Goal: Check status: Check status

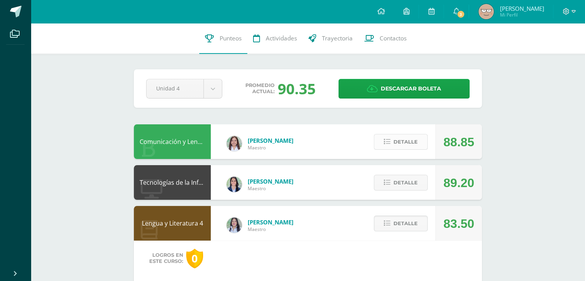
click at [422, 140] on button "Detalle" at bounding box center [401, 142] width 54 height 16
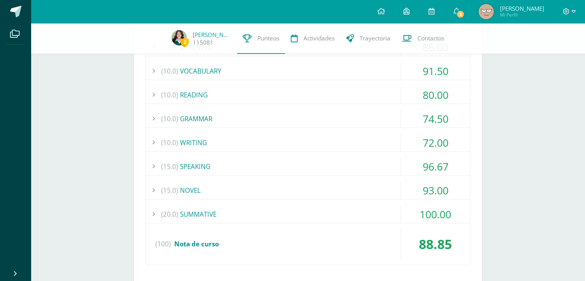
scroll to position [189, 0]
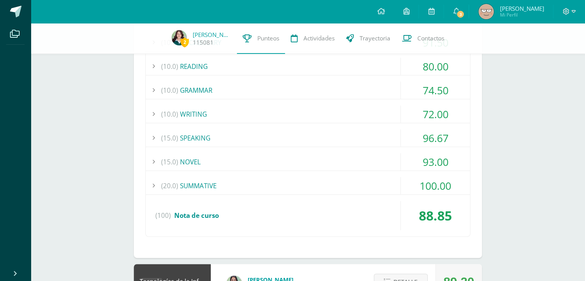
click at [297, 114] on div "(10.0) WRITING" at bounding box center [308, 113] width 324 height 17
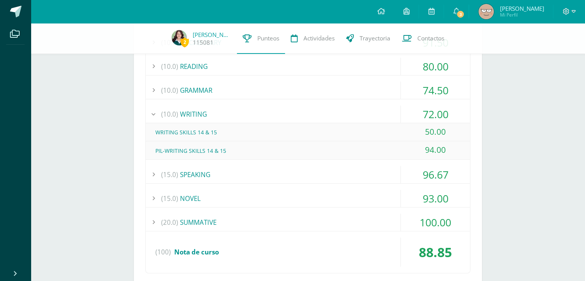
click at [305, 110] on div "(10.0) WRITING" at bounding box center [308, 113] width 324 height 17
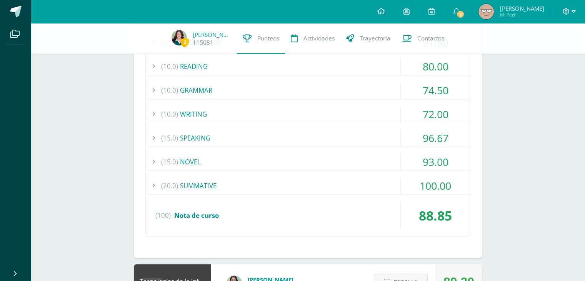
click at [268, 136] on div "(15.0) SPEAKING" at bounding box center [308, 137] width 324 height 17
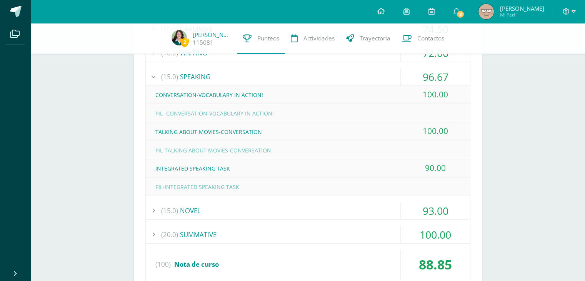
scroll to position [251, 0]
click at [251, 203] on div "(15.0) NOVEL" at bounding box center [308, 210] width 324 height 17
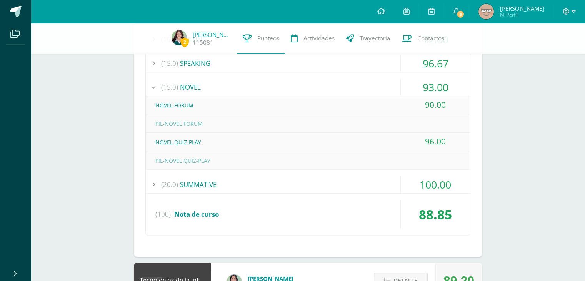
scroll to position [264, 0]
click at [259, 177] on div "(20.0) SUMMATIVE" at bounding box center [308, 184] width 324 height 17
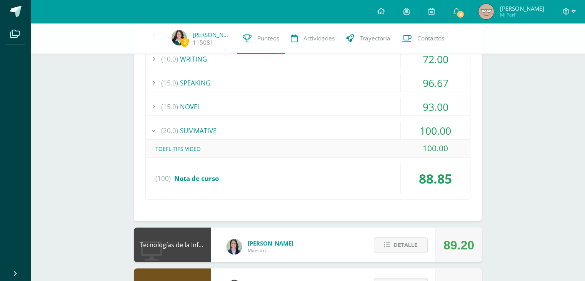
click at [288, 132] on div "(20.0) SUMMATIVE" at bounding box center [308, 130] width 324 height 17
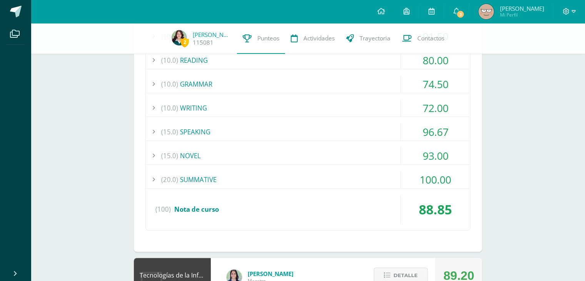
scroll to position [161, 0]
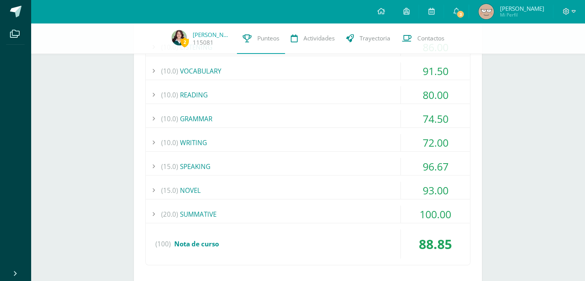
click at [234, 115] on div "(10.0) GRAMMAR" at bounding box center [308, 118] width 324 height 17
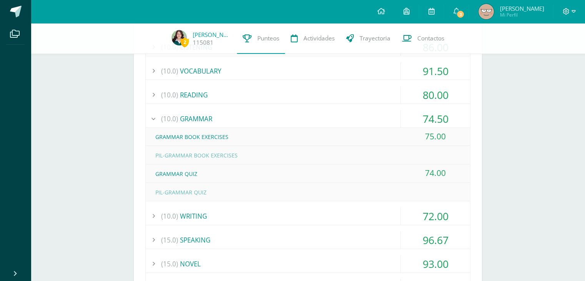
drag, startPoint x: 234, startPoint y: 115, endPoint x: 431, endPoint y: 120, distance: 196.8
click at [431, 120] on div "74.50" at bounding box center [435, 118] width 69 height 17
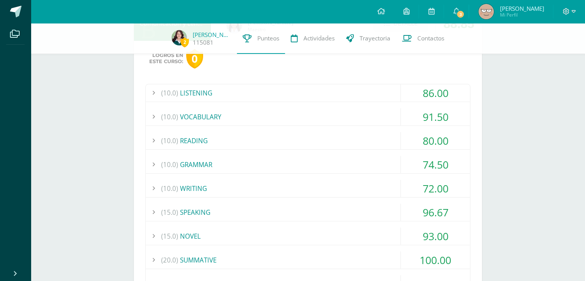
scroll to position [115, 0]
click at [429, 121] on div "91.50" at bounding box center [435, 116] width 69 height 17
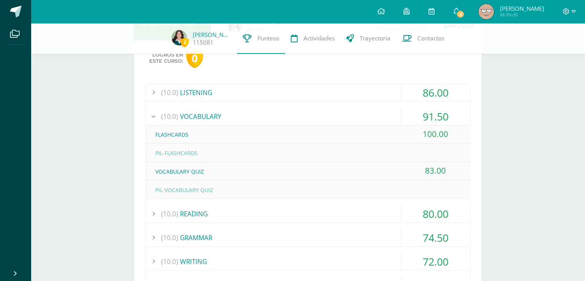
click at [389, 121] on div "(10.0) VOCABULARY" at bounding box center [308, 116] width 324 height 17
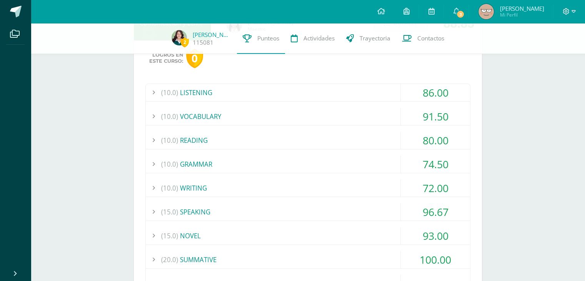
click at [368, 120] on div "(10.0) VOCABULARY" at bounding box center [308, 116] width 324 height 17
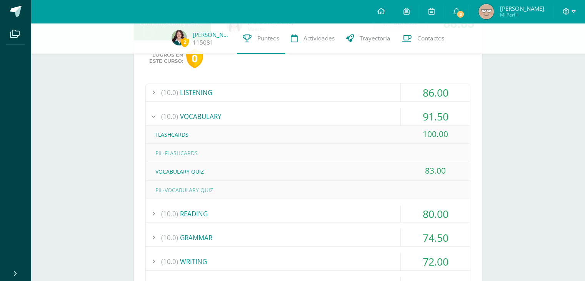
click at [372, 122] on div "(10.0) VOCABULARY" at bounding box center [308, 116] width 324 height 17
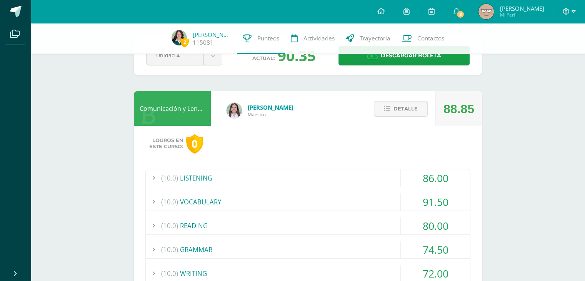
scroll to position [28, 0]
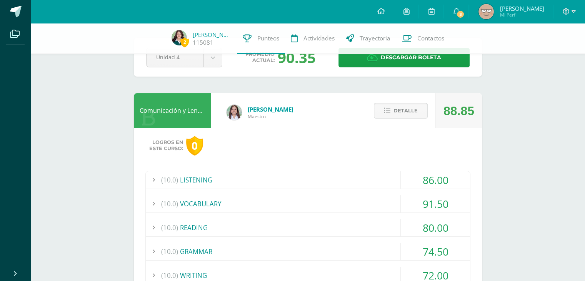
click at [375, 117] on button "Detalle" at bounding box center [401, 111] width 54 height 16
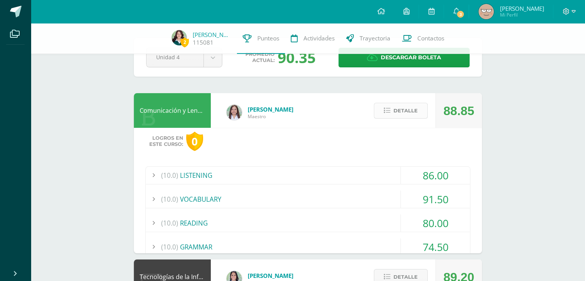
click at [391, 118] on button "Detalle" at bounding box center [401, 111] width 54 height 16
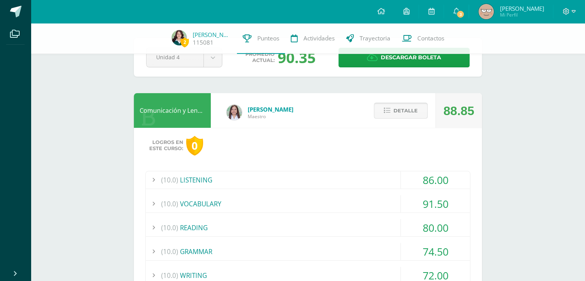
click at [397, 114] on span "Detalle" at bounding box center [406, 111] width 24 height 14
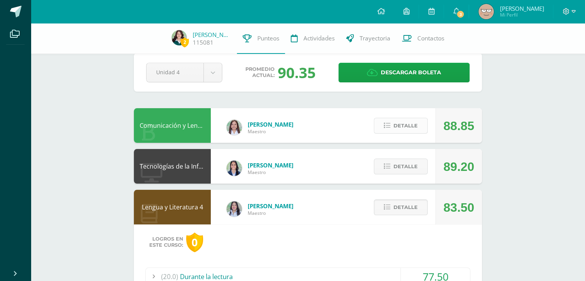
scroll to position [4, 0]
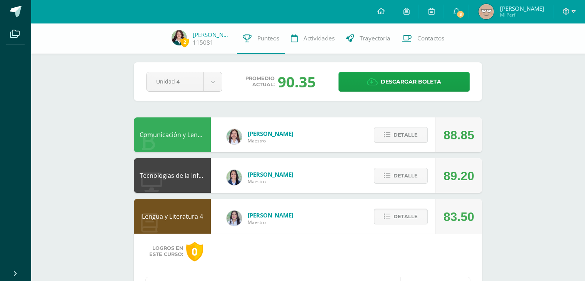
click at [416, 214] on span "Detalle" at bounding box center [406, 216] width 24 height 14
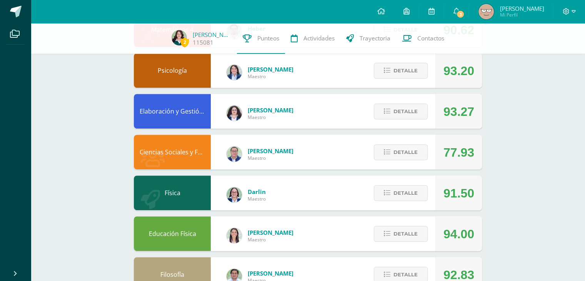
scroll to position [339, 0]
